Goal: Navigation & Orientation: Find specific page/section

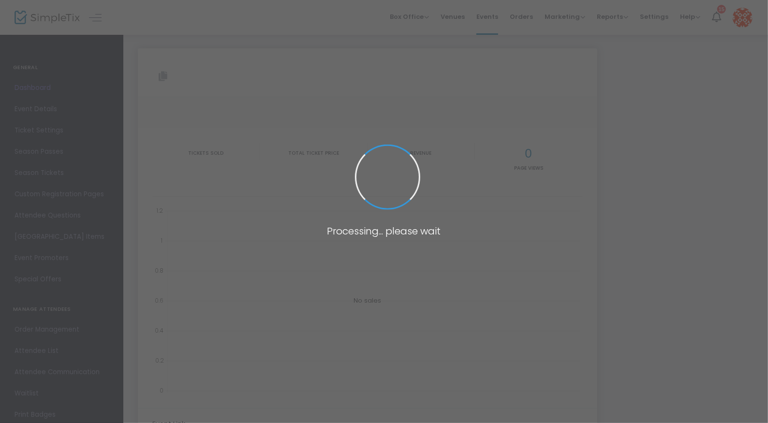
type input "https://www.simpletix.com/e/the-grant-collection-summer-party-2025-tickets-2178…"
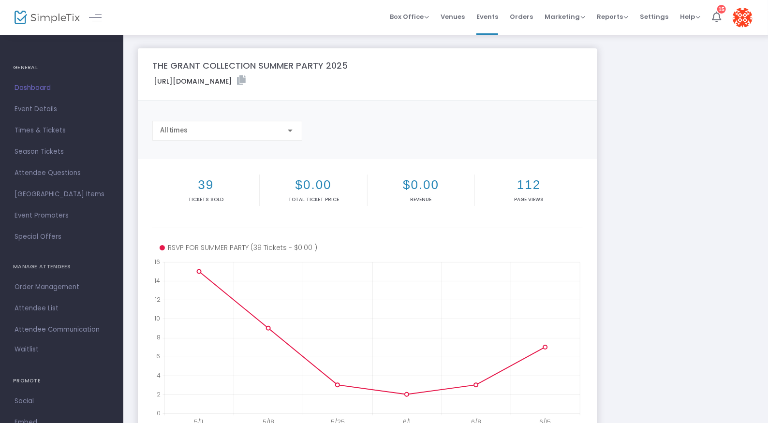
click at [26, 86] on span "Dashboard" at bounding box center [62, 88] width 94 height 13
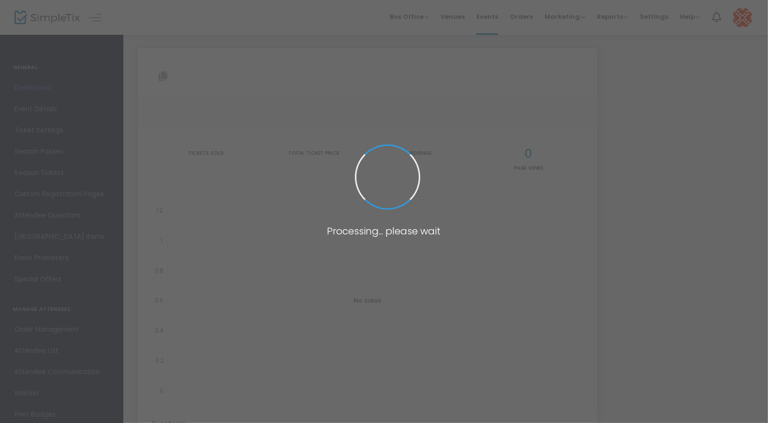
type input "https://www.simpletix.com/e/the-grant-collection-summer-party-2025-tickets-2178…"
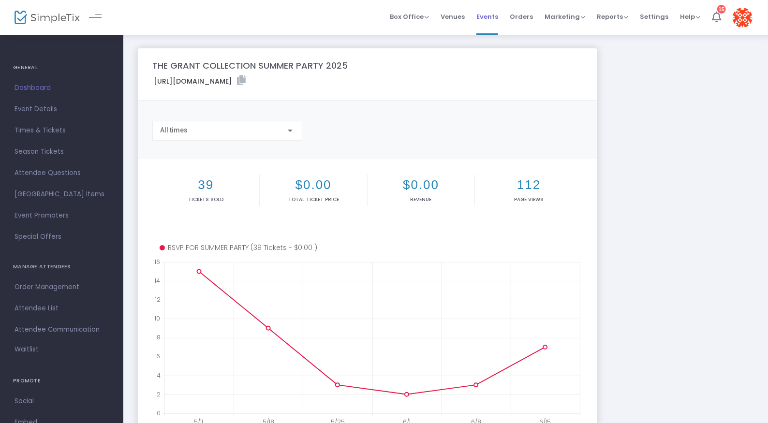
click at [495, 19] on span "Events" at bounding box center [487, 16] width 22 height 25
